Goal: Task Accomplishment & Management: Manage account settings

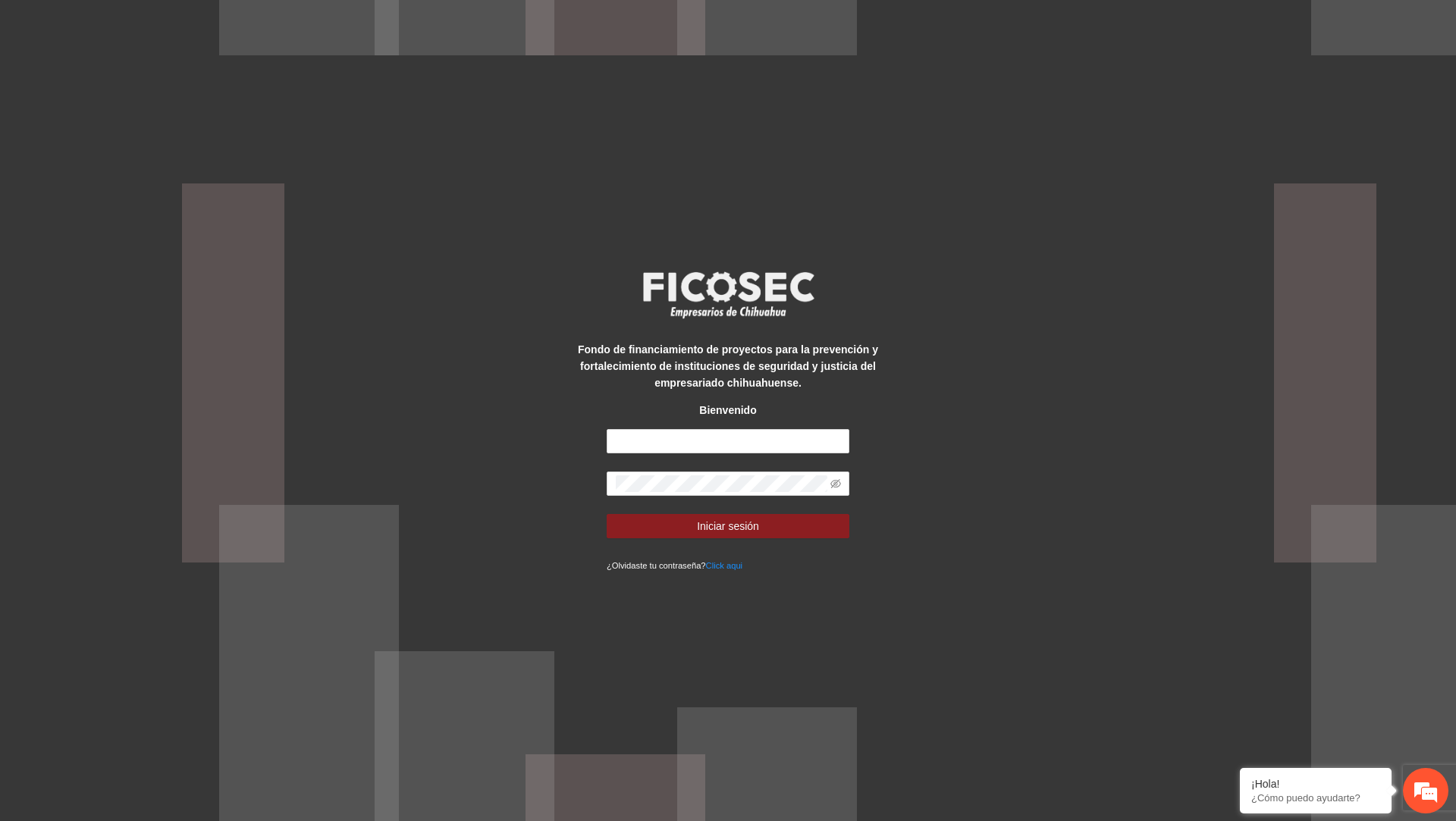
click at [672, 454] on form "Iniciar sesión ¿Olvidaste tu contraseña? Click aqui" at bounding box center [728, 501] width 243 height 144
click at [679, 442] on input "text" at bounding box center [728, 442] width 243 height 24
type input "**********"
click at [607, 514] on button "Iniciar sesión" at bounding box center [728, 526] width 243 height 24
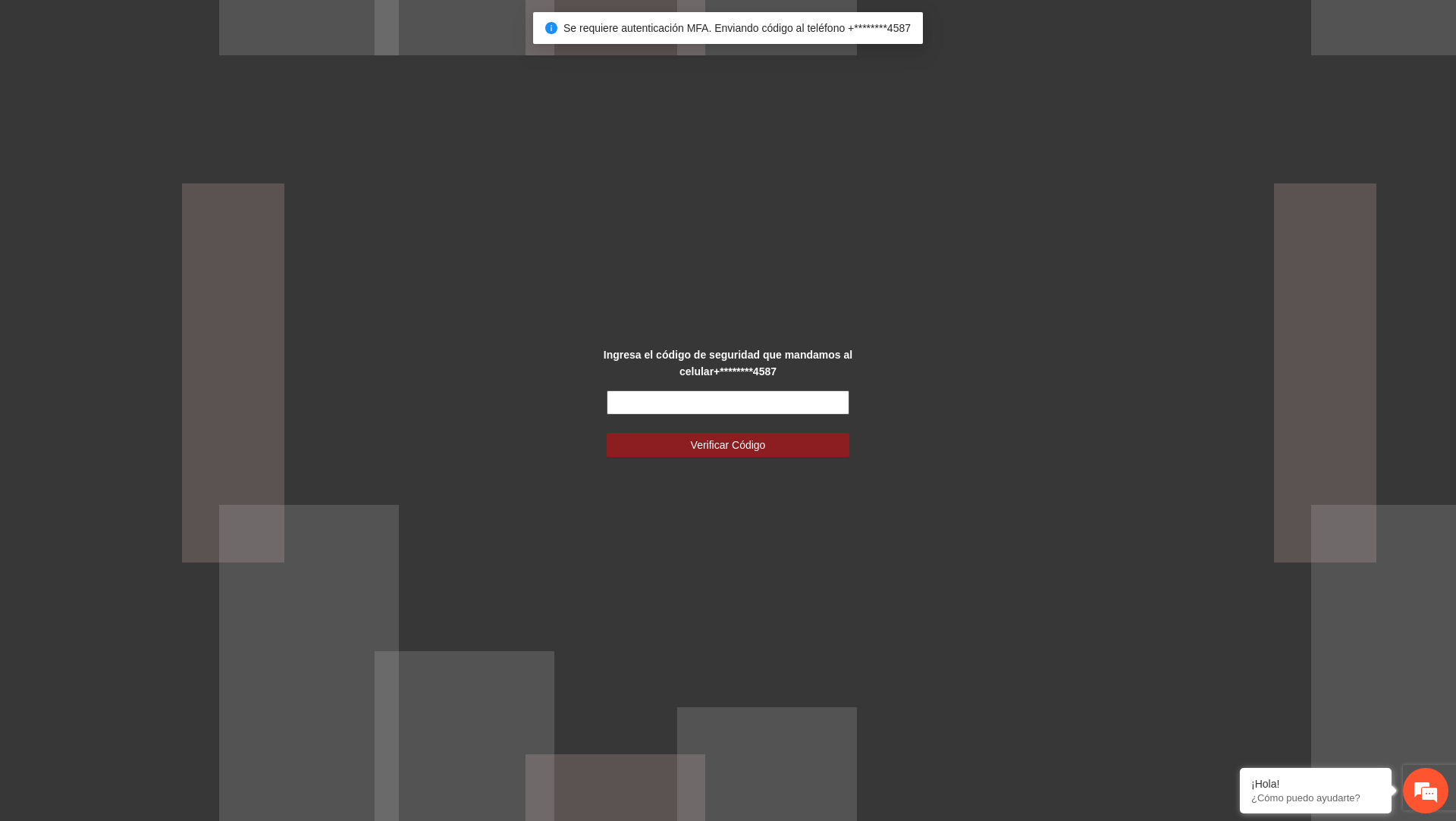
click at [757, 391] on input "text" at bounding box center [728, 403] width 243 height 24
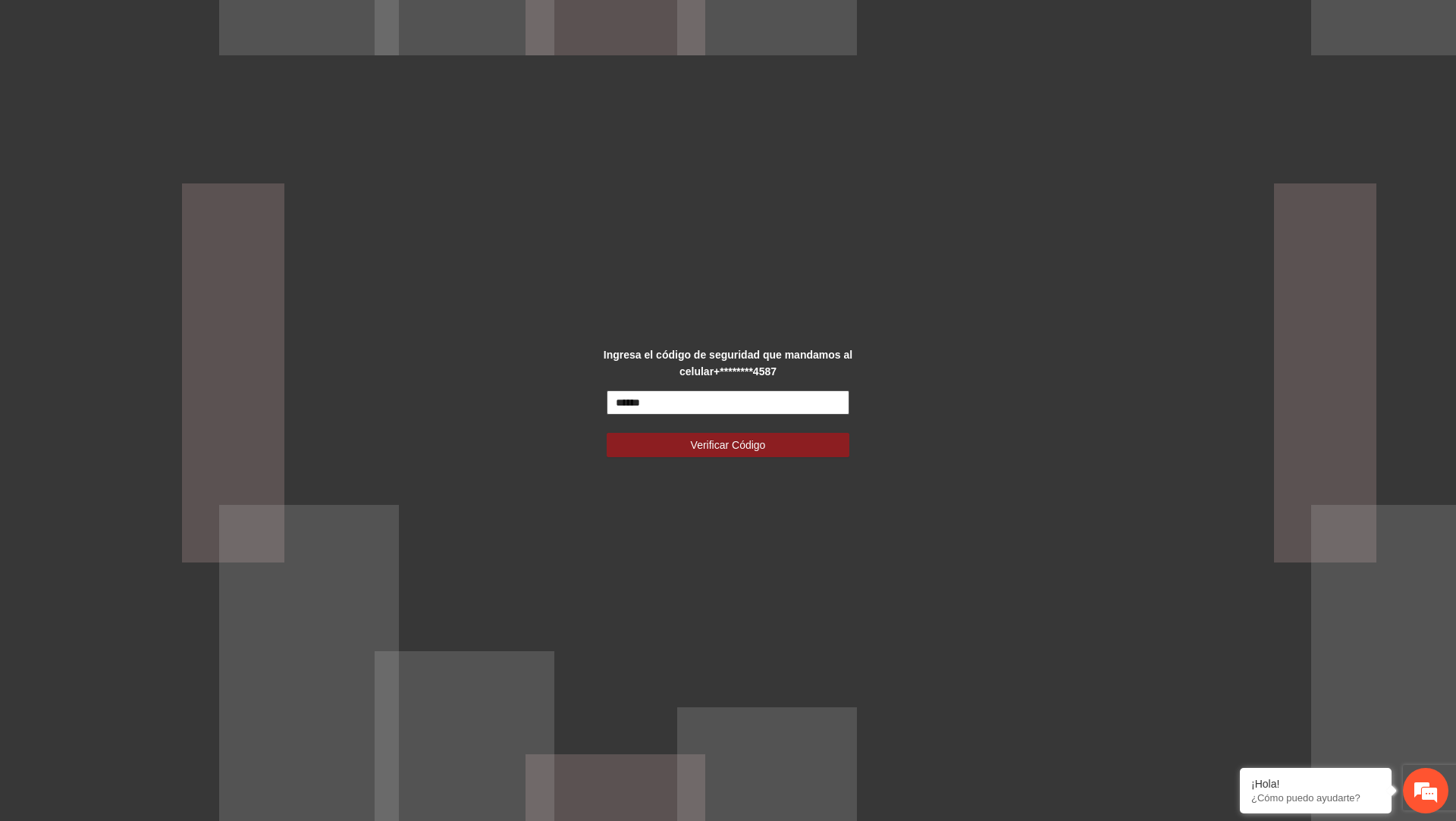
type input "******"
click at [607, 433] on button "Verificar Código" at bounding box center [728, 446] width 243 height 24
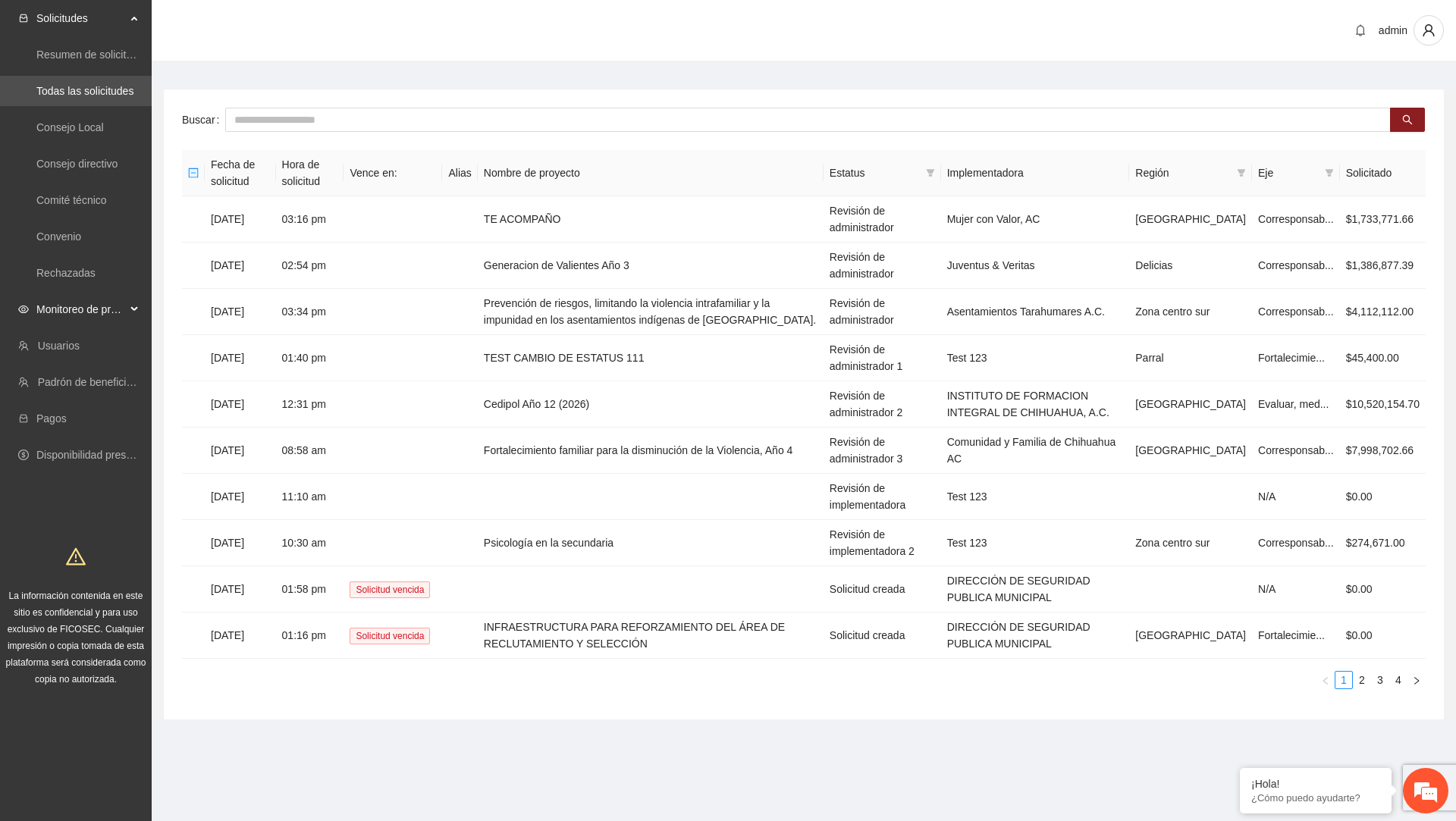
click at [125, 309] on span "Monitoreo de proyectos" at bounding box center [81, 309] width 90 height 30
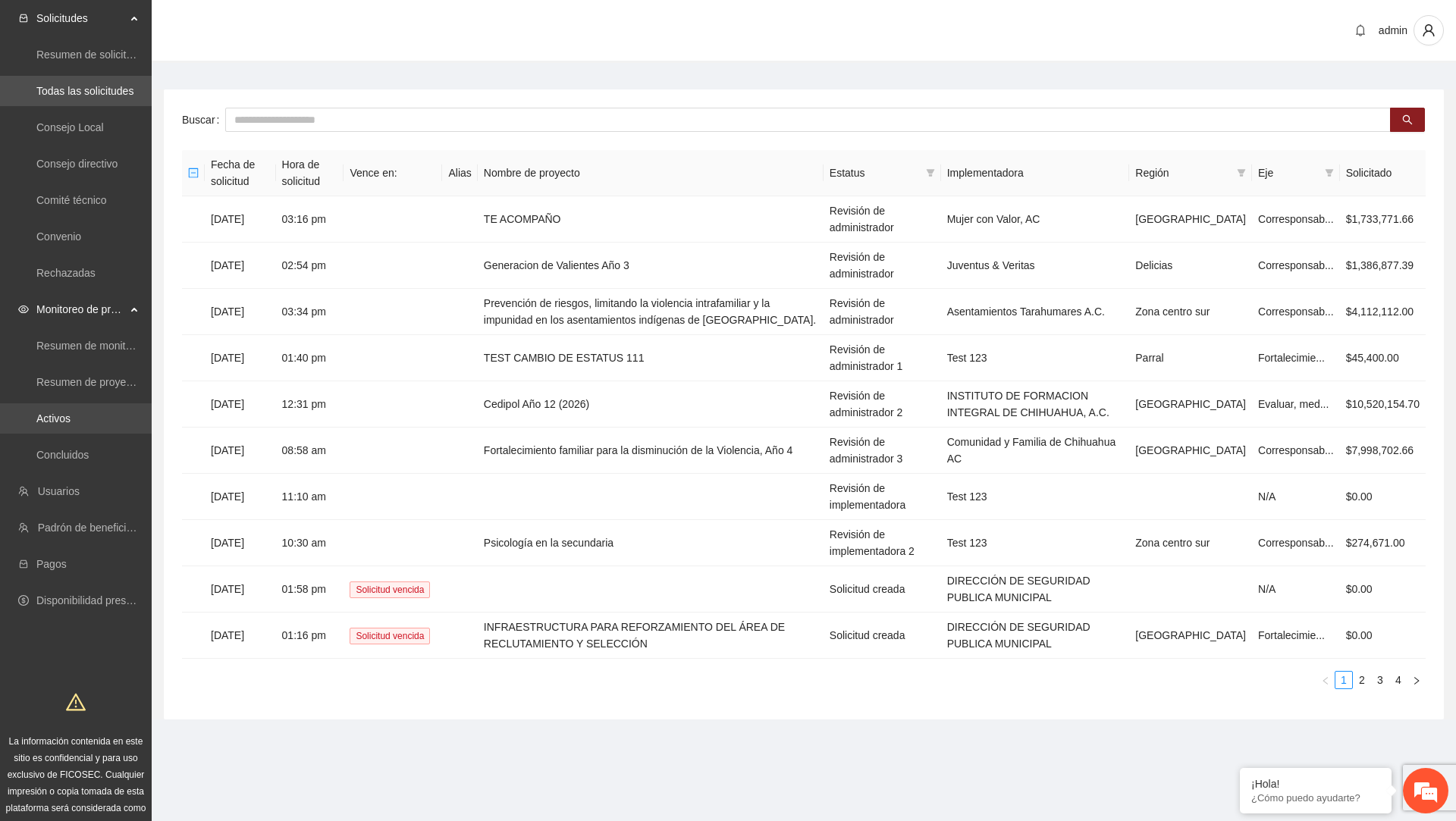
click at [71, 418] on link "Activos" at bounding box center [53, 419] width 34 height 12
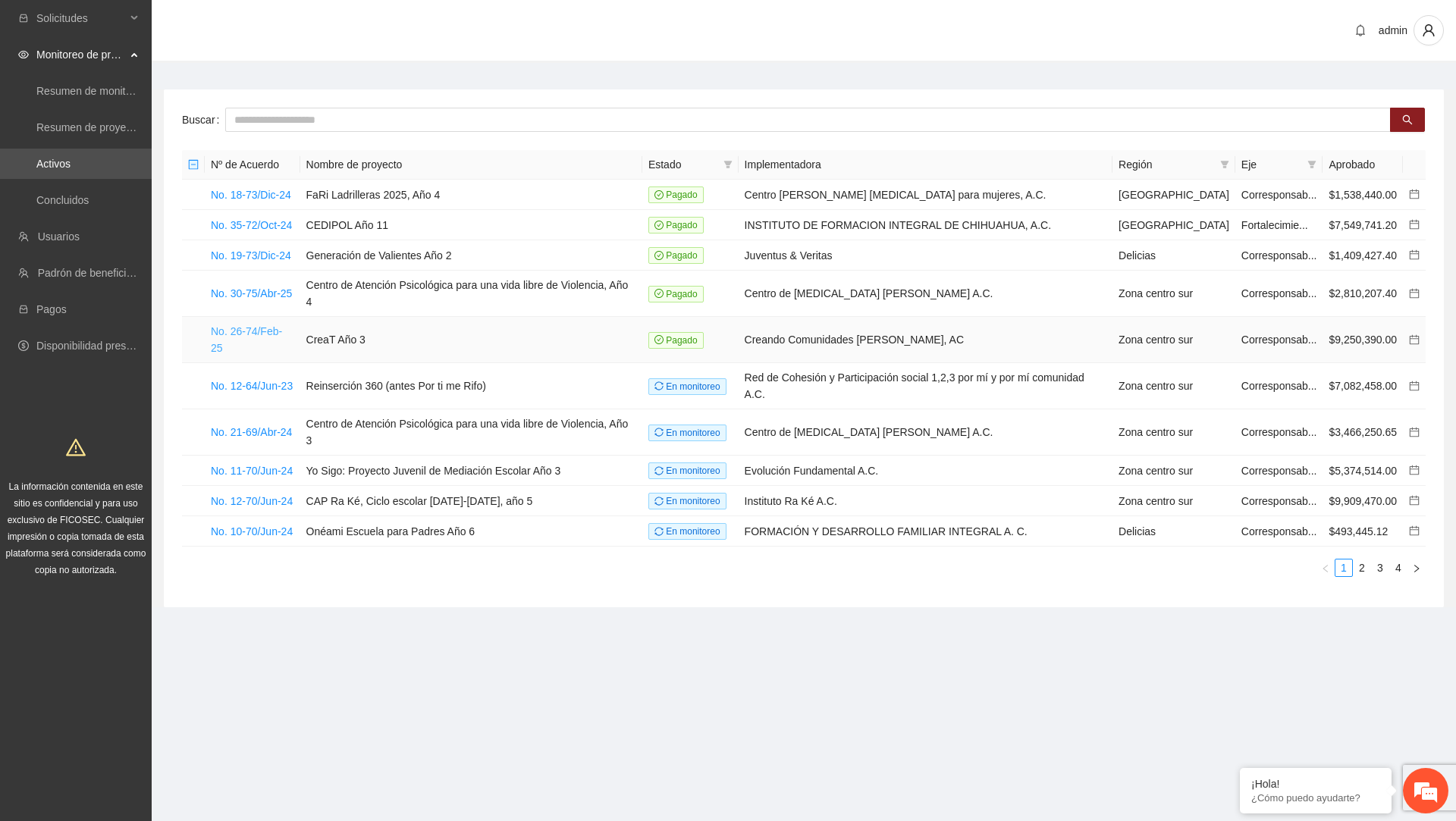
click at [272, 327] on link "No. 26-74/Feb-25" at bounding box center [247, 340] width 72 height 29
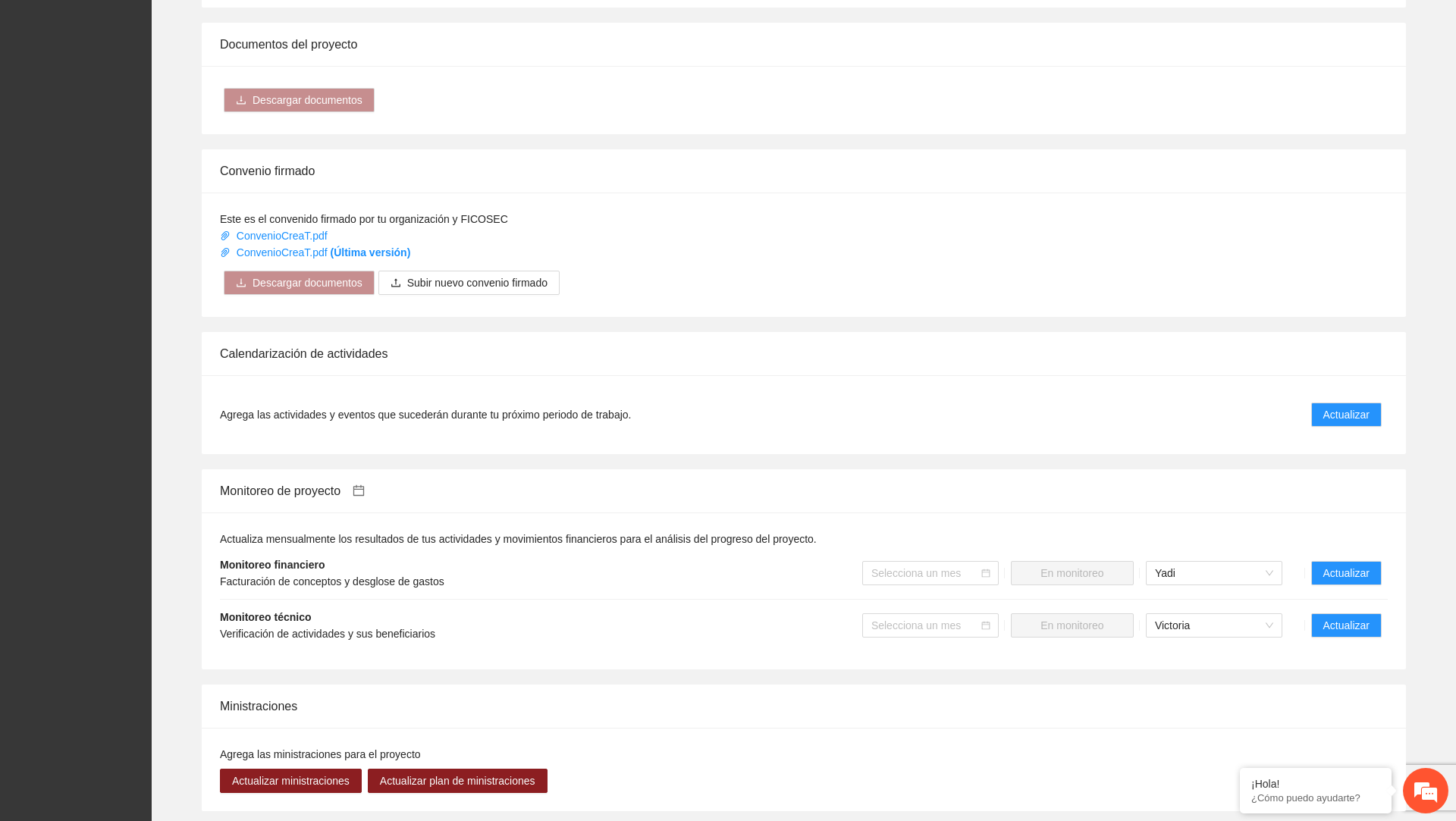
scroll to position [1100, 0]
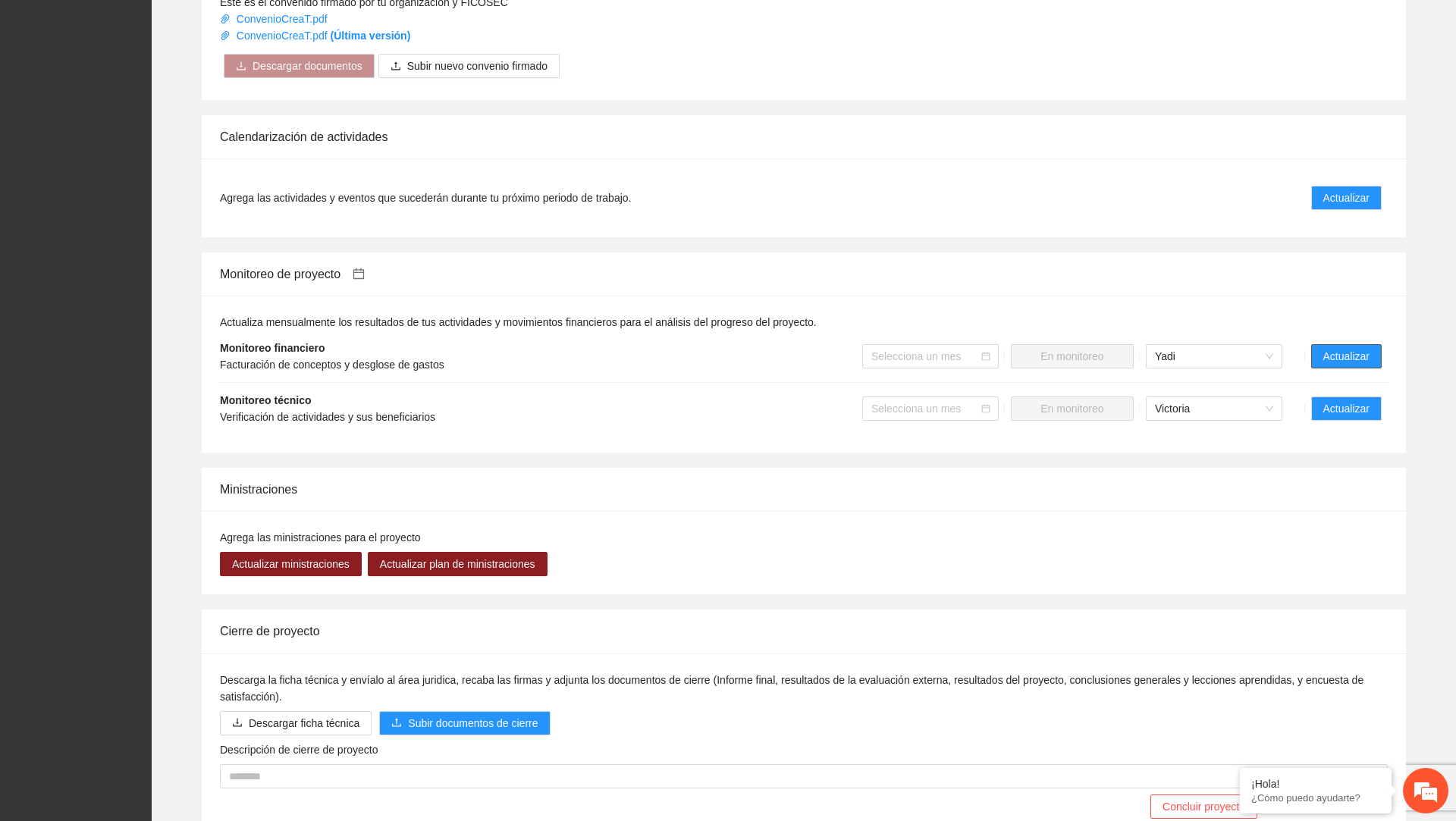
click at [1356, 365] on span "Actualizar" at bounding box center [1346, 356] width 46 height 17
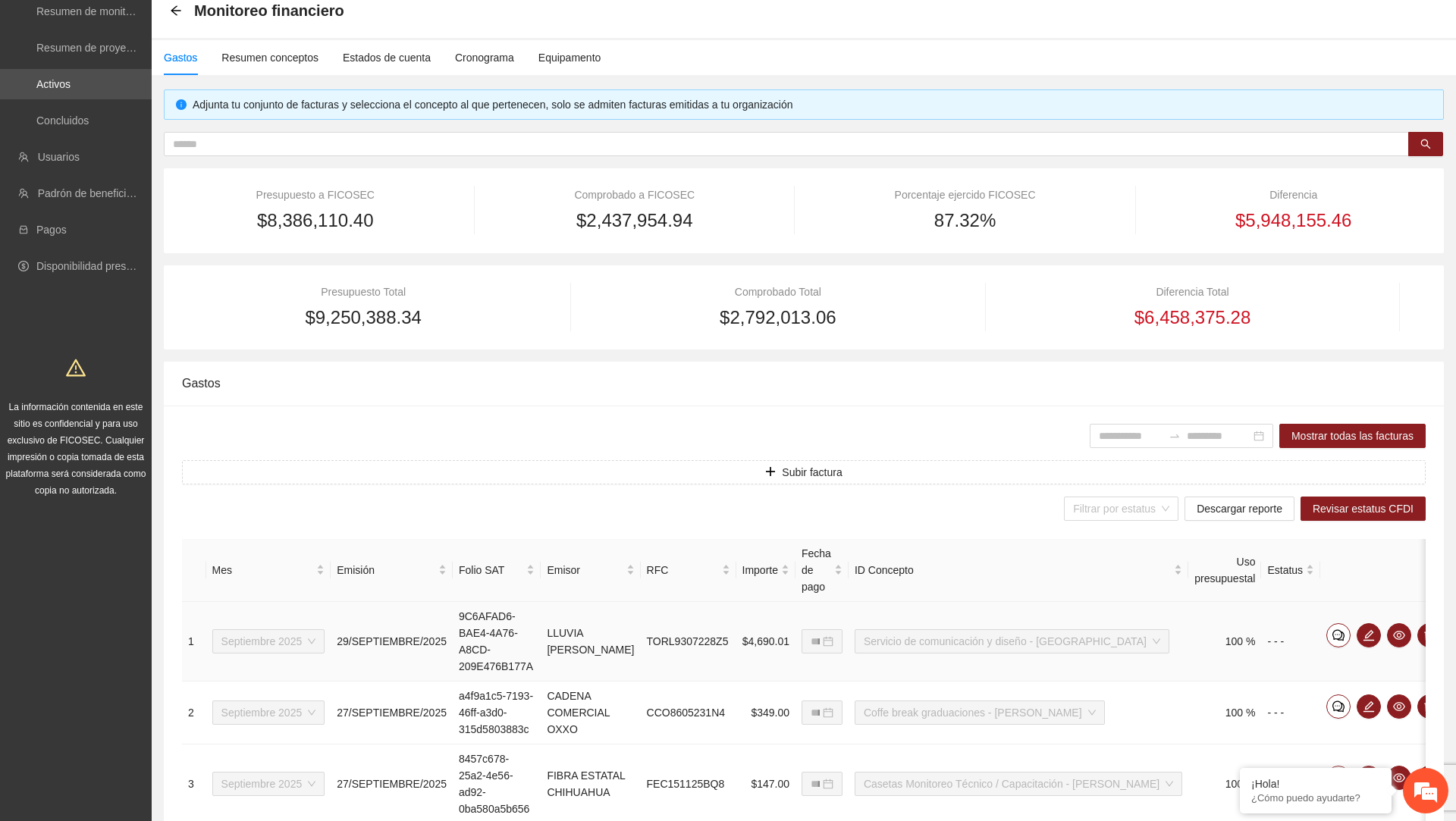
scroll to position [0, 20]
